Goal: Navigation & Orientation: Find specific page/section

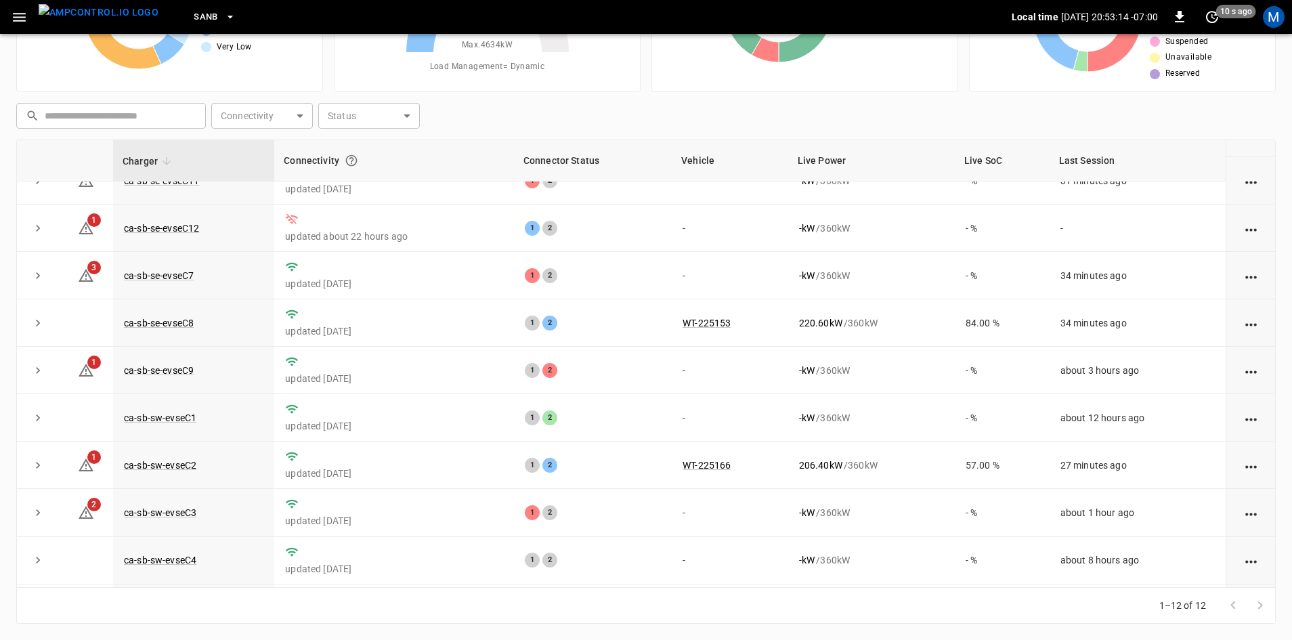
scroll to position [171, 0]
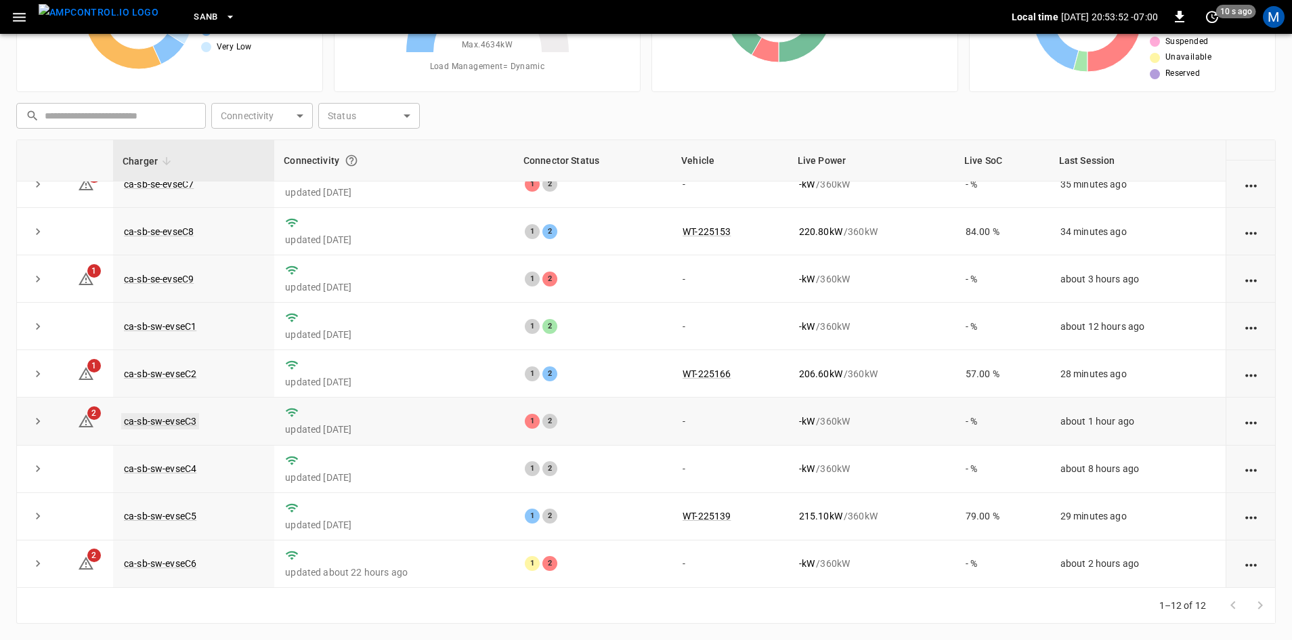
click at [184, 420] on link "ca-sb-sw-evseC3" at bounding box center [160, 421] width 78 height 16
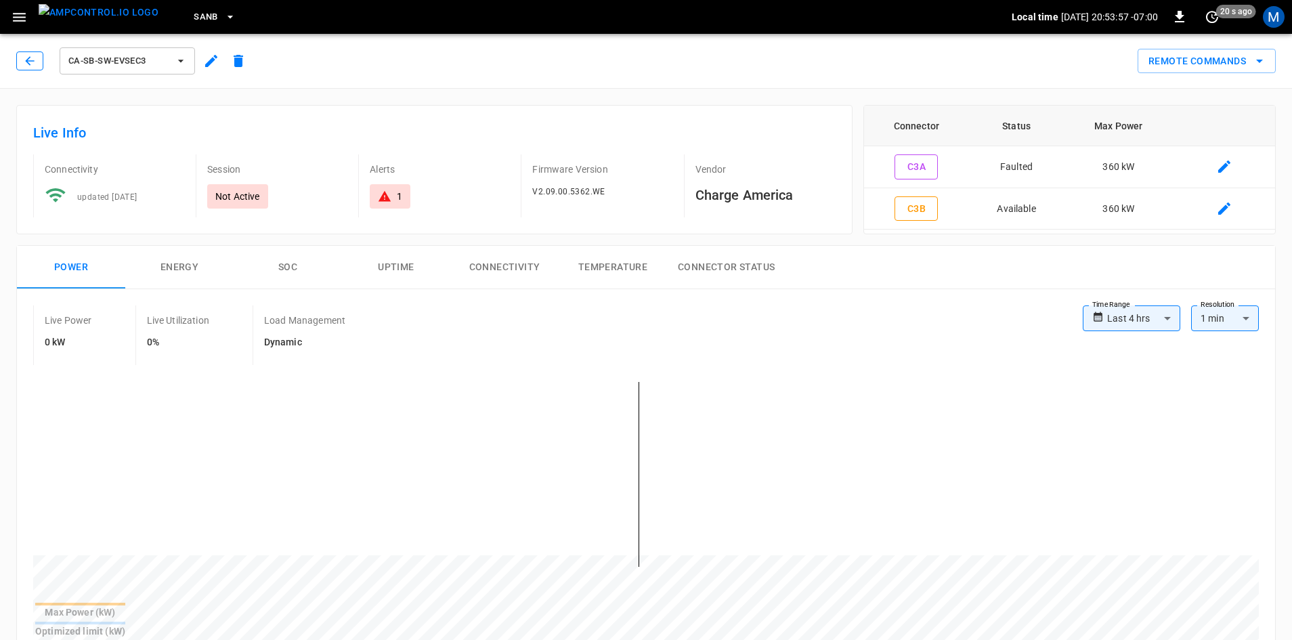
click at [22, 62] on button "button" at bounding box center [29, 60] width 27 height 19
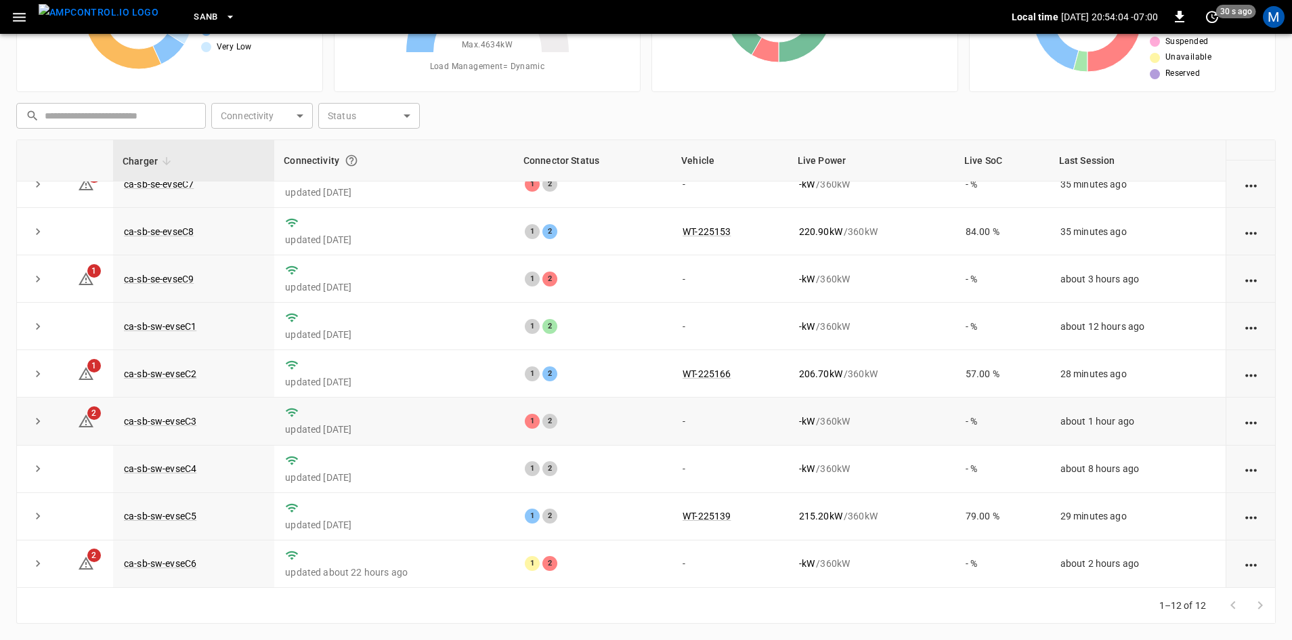
scroll to position [171, 0]
click at [162, 560] on link "ca-sb-sw-evseC6" at bounding box center [160, 563] width 78 height 16
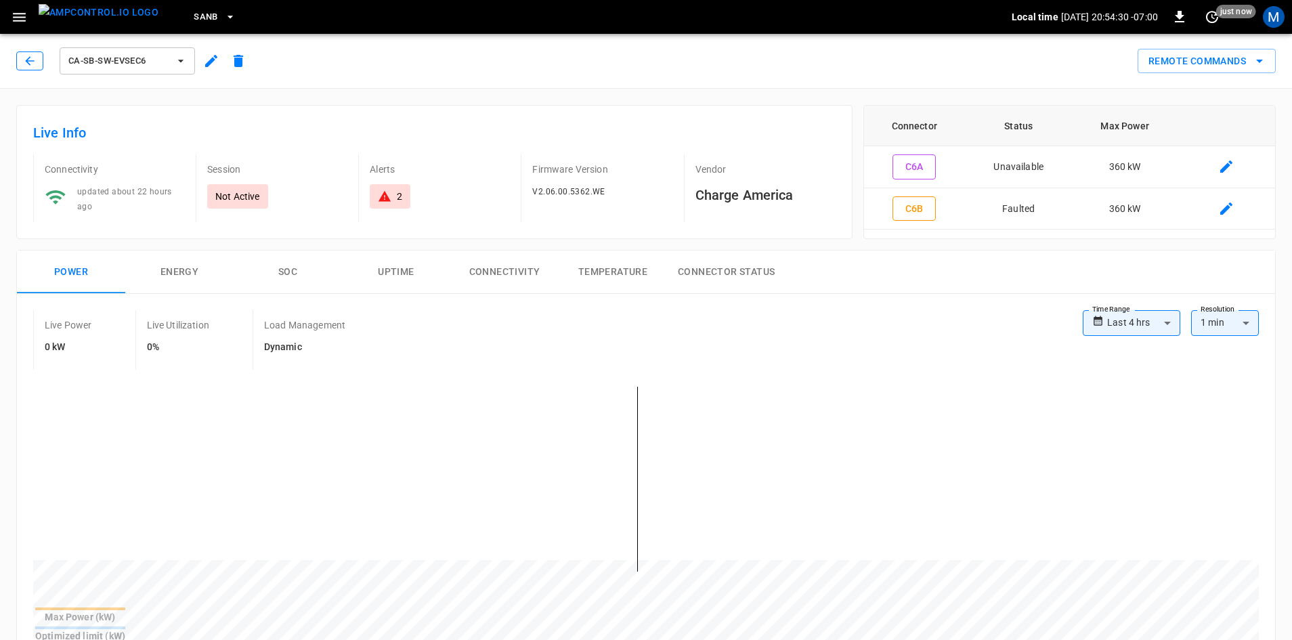
click at [34, 58] on icon "button" at bounding box center [30, 61] width 14 height 14
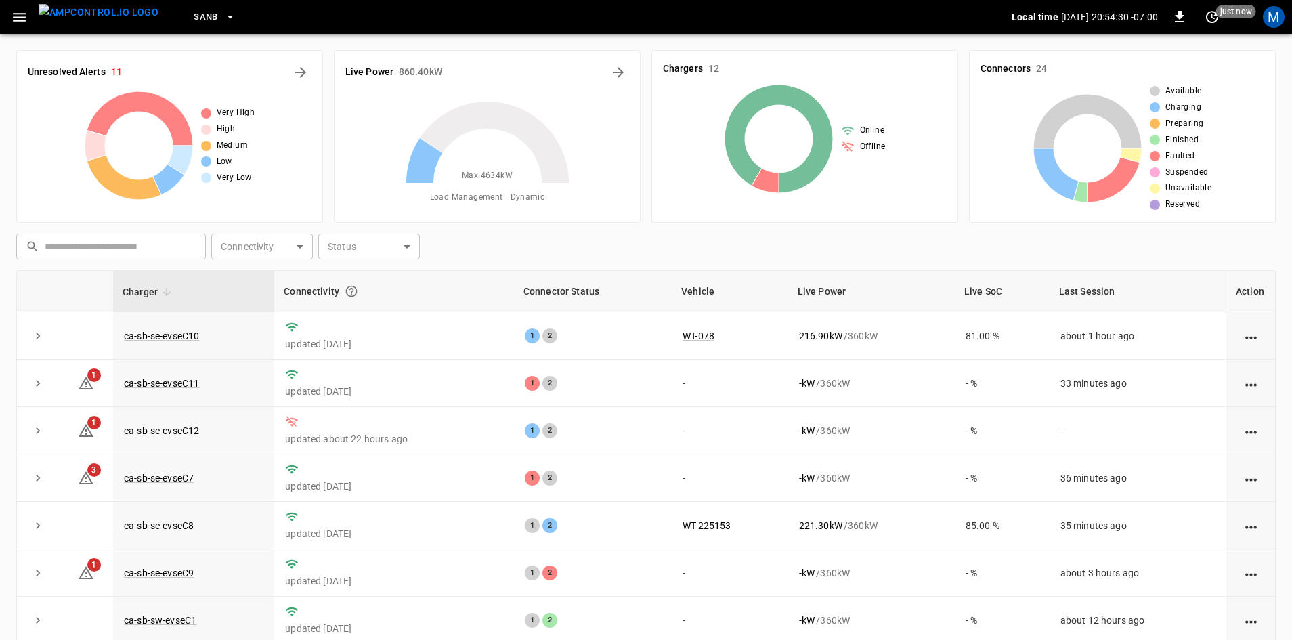
scroll to position [131, 0]
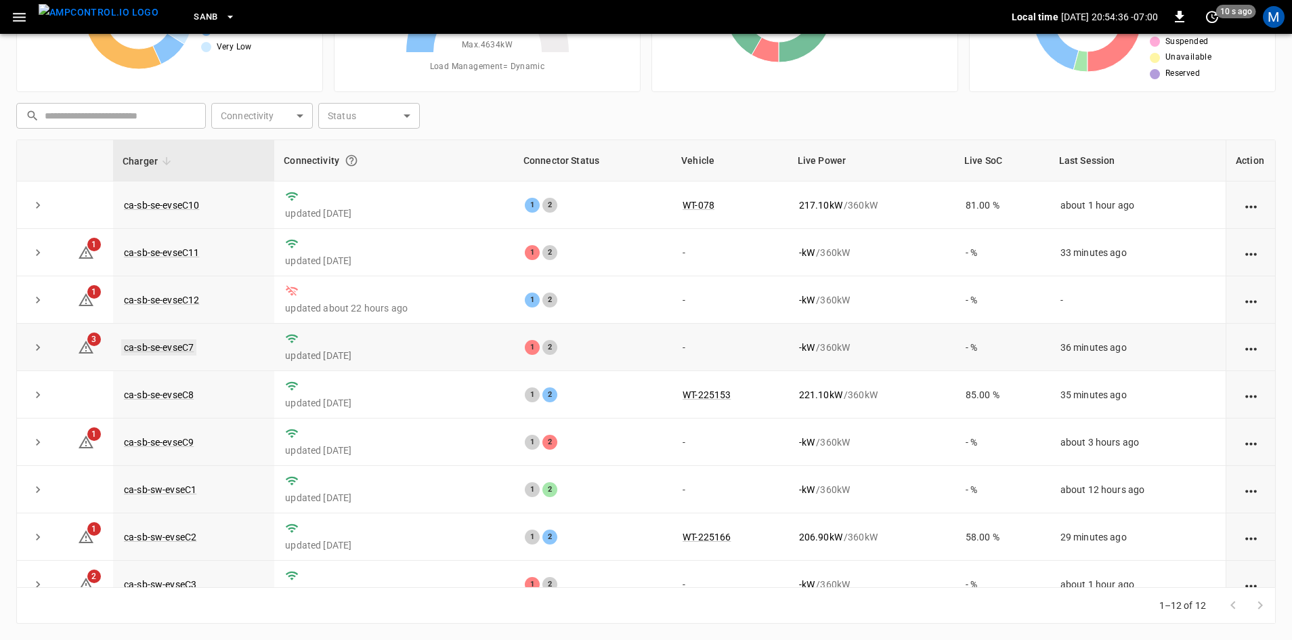
click at [173, 353] on link "ca-sb-se-evseC7" at bounding box center [158, 347] width 75 height 16
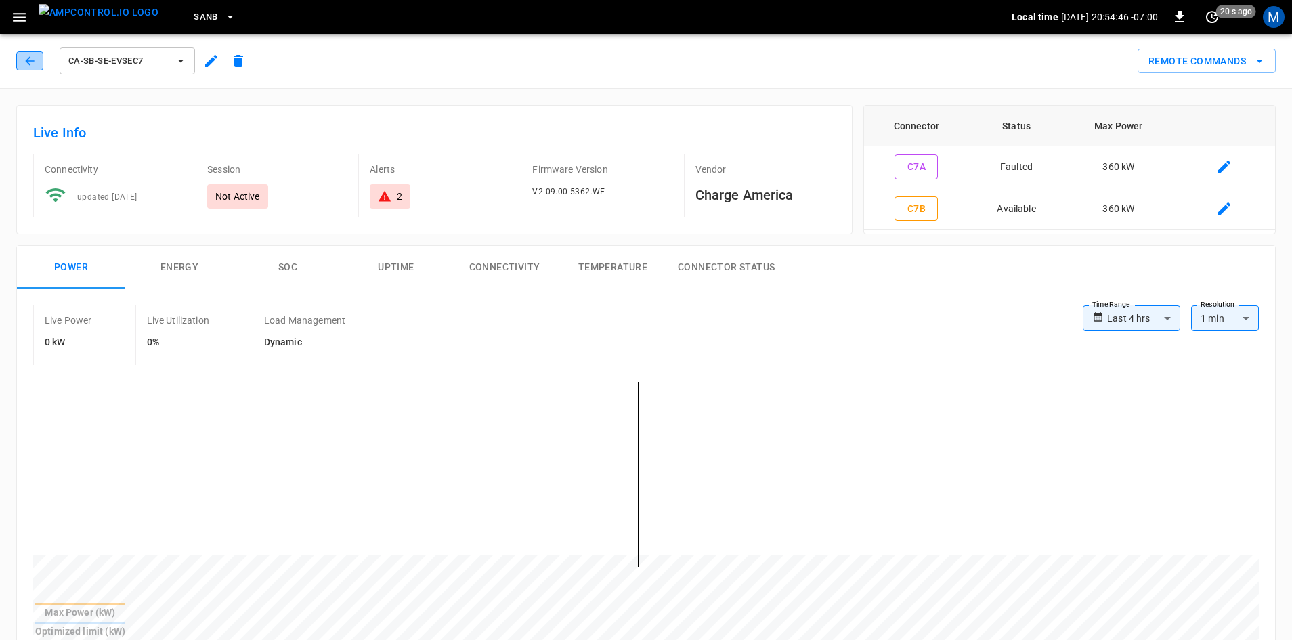
click at [33, 65] on icon "button" at bounding box center [30, 61] width 14 height 14
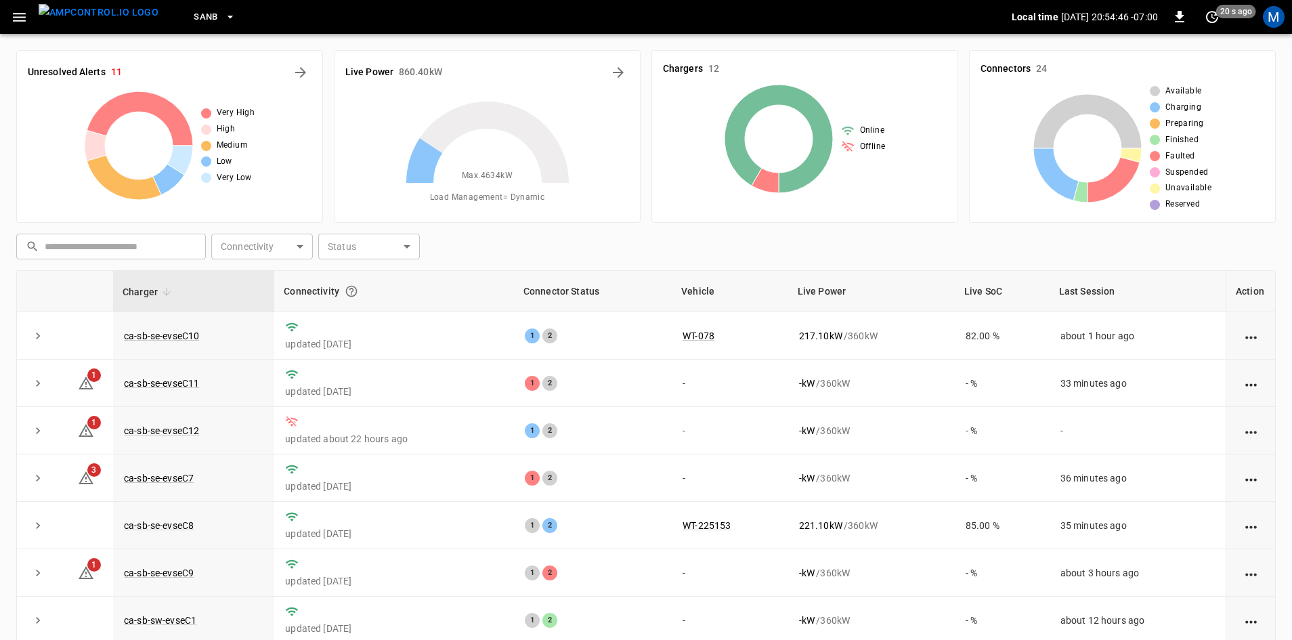
scroll to position [131, 0]
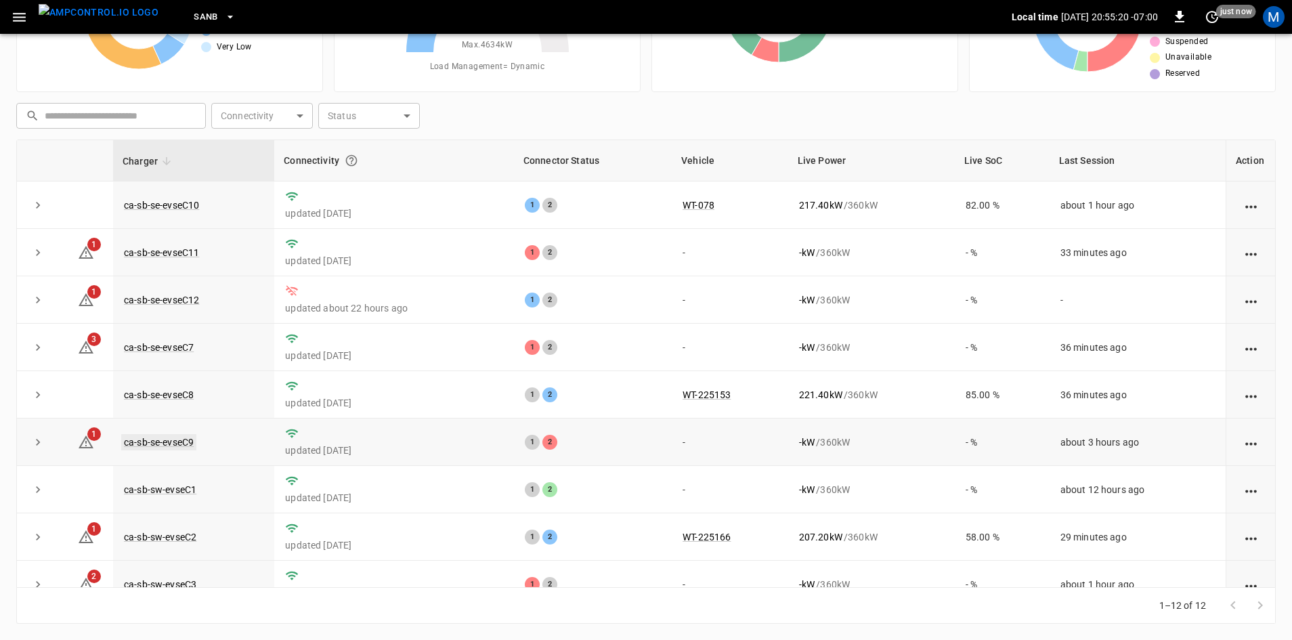
click at [189, 443] on link "ca-sb-se-evseC9" at bounding box center [158, 442] width 75 height 16
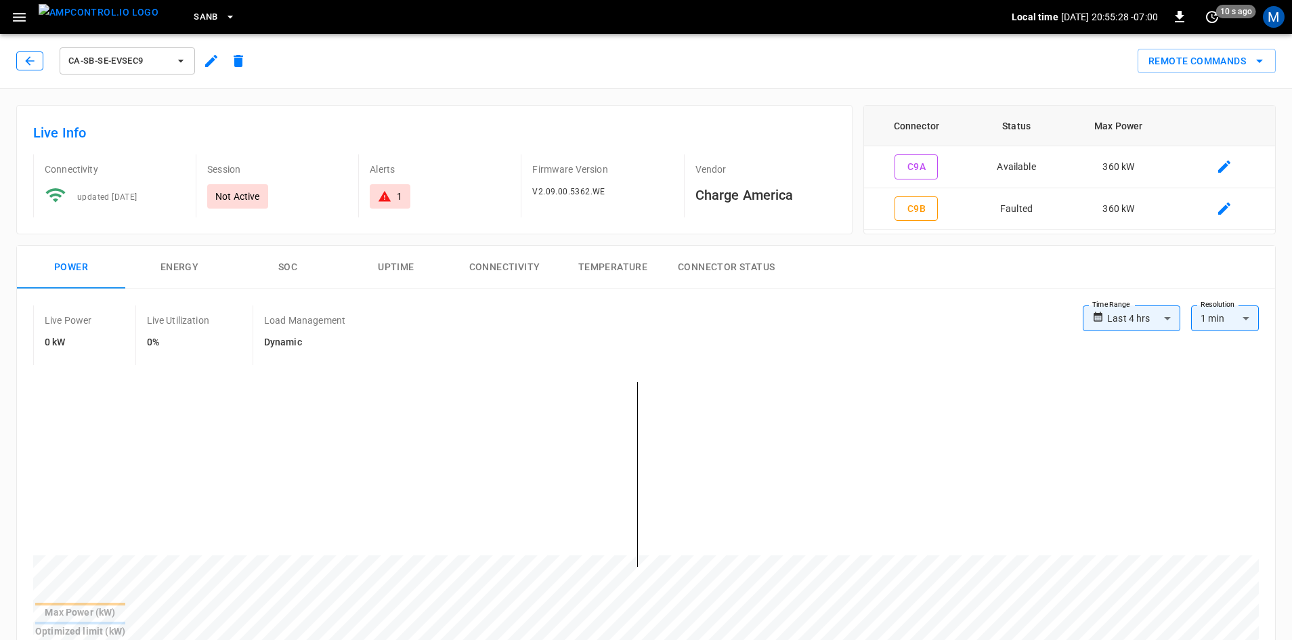
click at [43, 61] on button "button" at bounding box center [29, 60] width 27 height 19
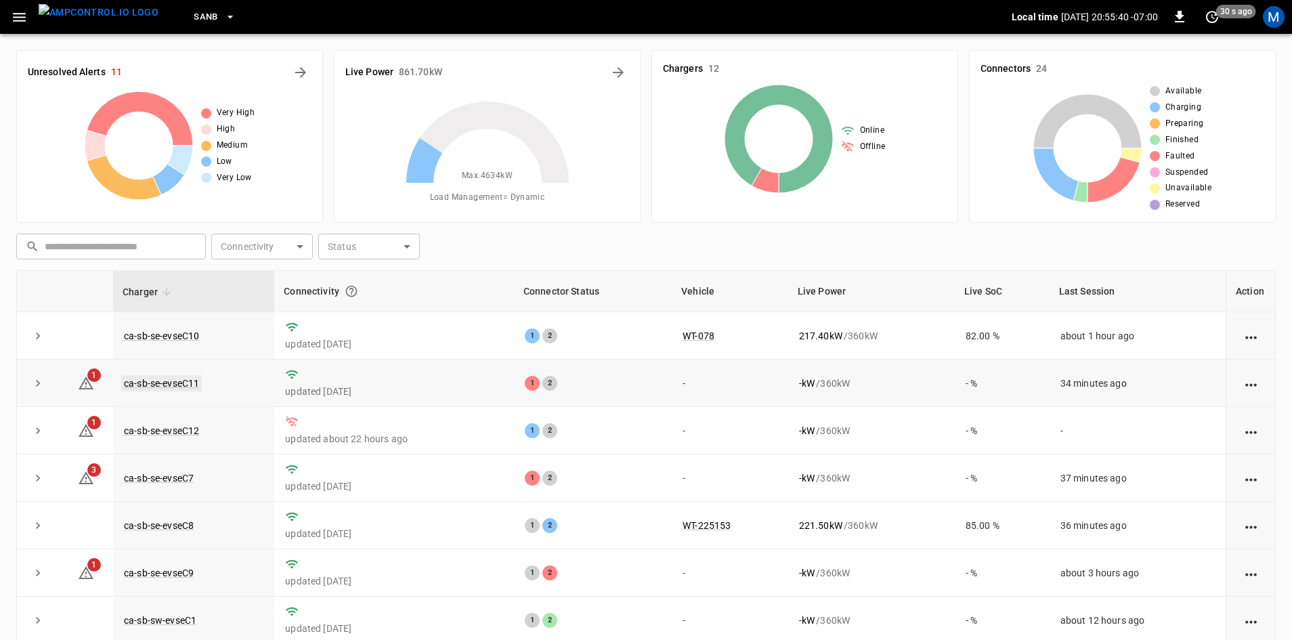
click at [186, 378] on link "ca-sb-se-evseC11" at bounding box center [161, 383] width 81 height 16
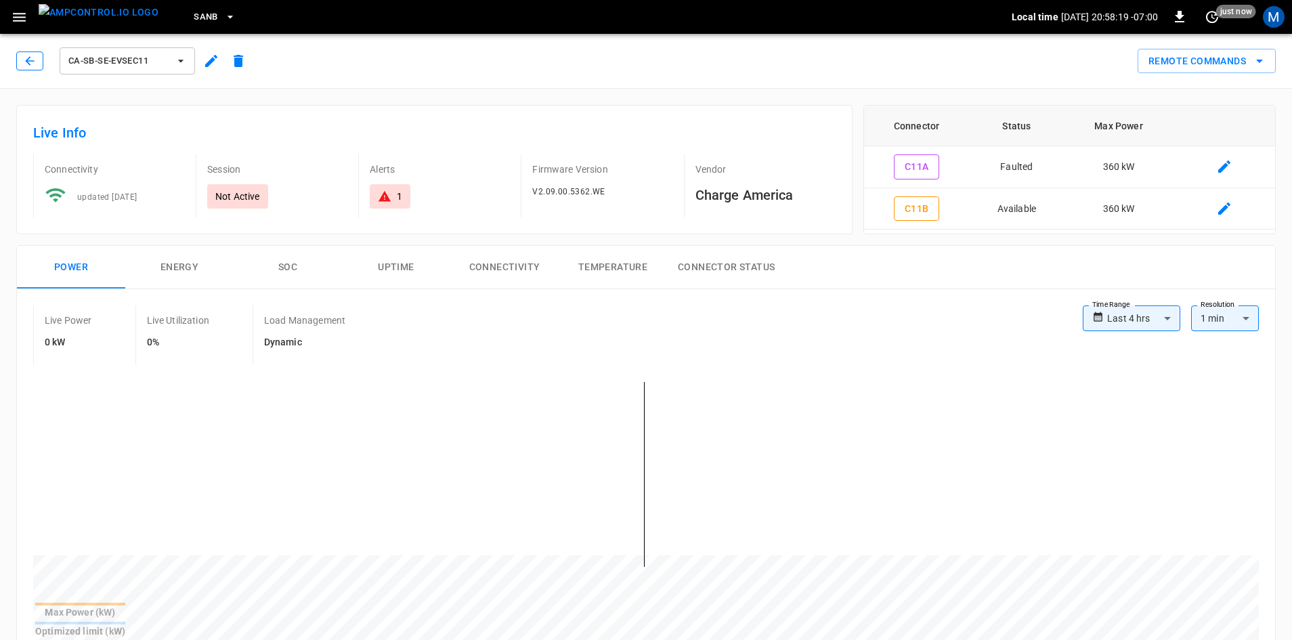
click at [41, 62] on button "button" at bounding box center [29, 60] width 27 height 19
